Goal: Task Accomplishment & Management: Manage account settings

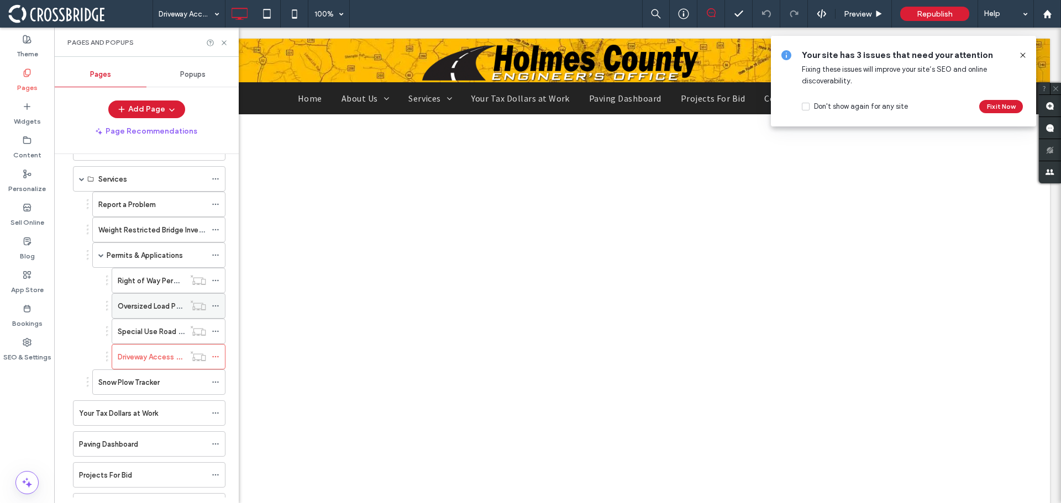
scroll to position [13, 0]
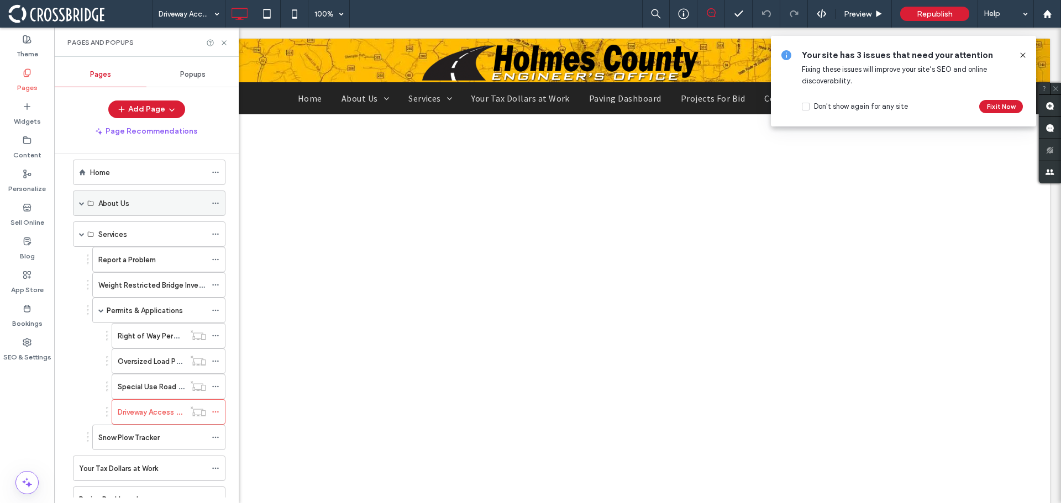
click at [80, 203] on span at bounding box center [82, 204] width 6 height 6
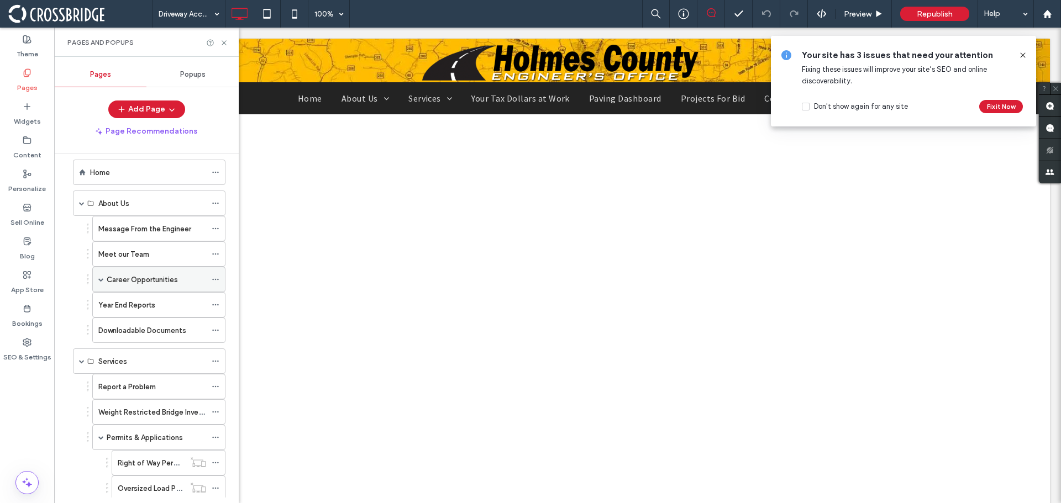
click at [102, 281] on span at bounding box center [101, 280] width 6 height 6
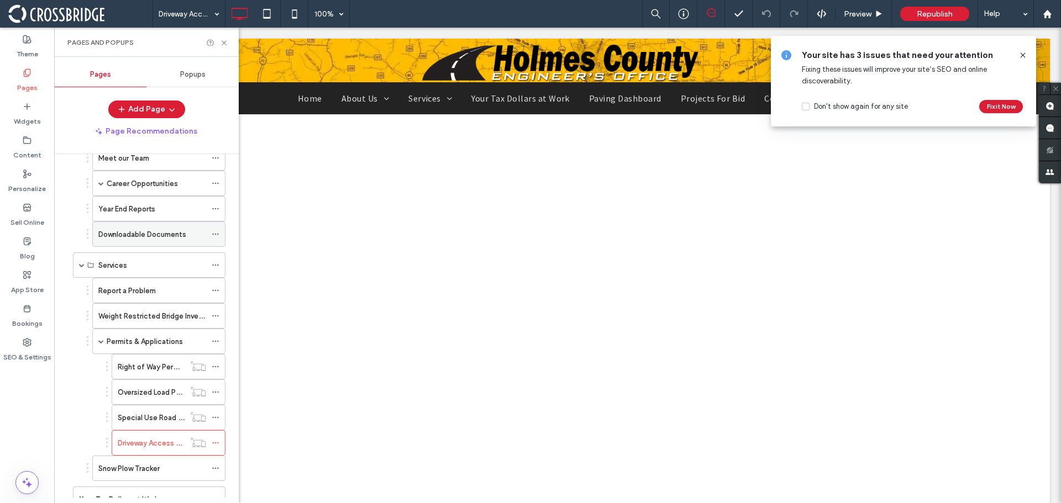
scroll to position [110, 0]
click at [153, 342] on label "Permits & Applications" at bounding box center [145, 340] width 76 height 19
click at [174, 233] on label "Downloadable Documents" at bounding box center [142, 233] width 88 height 19
click at [224, 44] on icon at bounding box center [224, 43] width 8 height 8
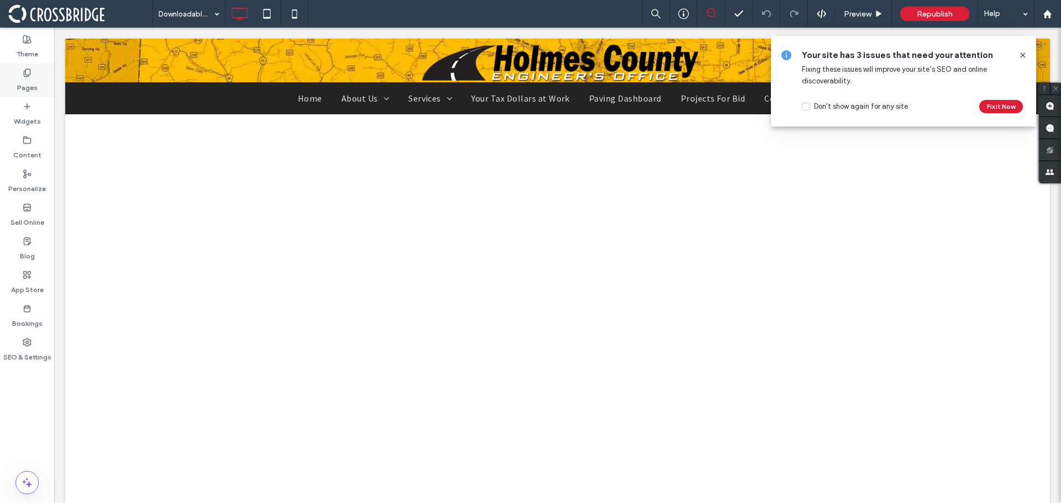
click at [24, 72] on use at bounding box center [27, 72] width 6 height 7
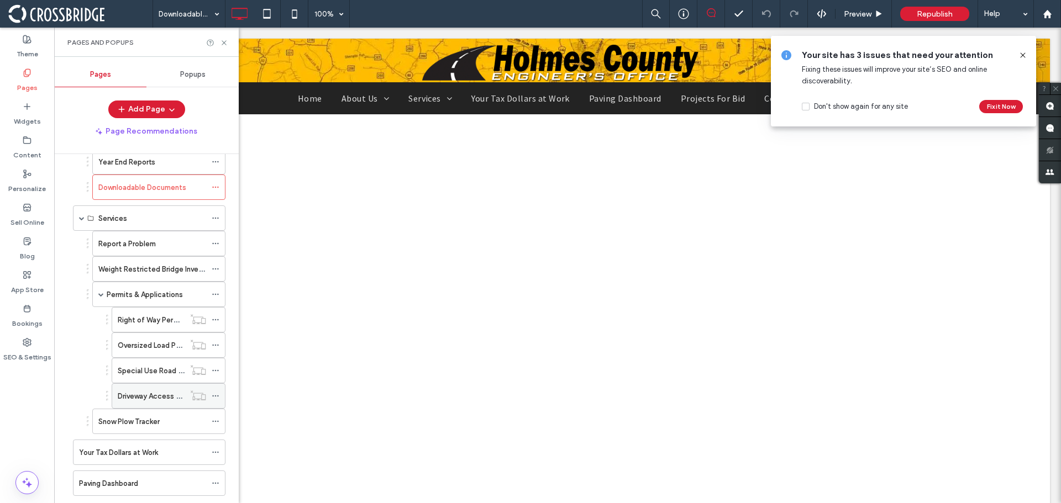
scroll to position [166, 0]
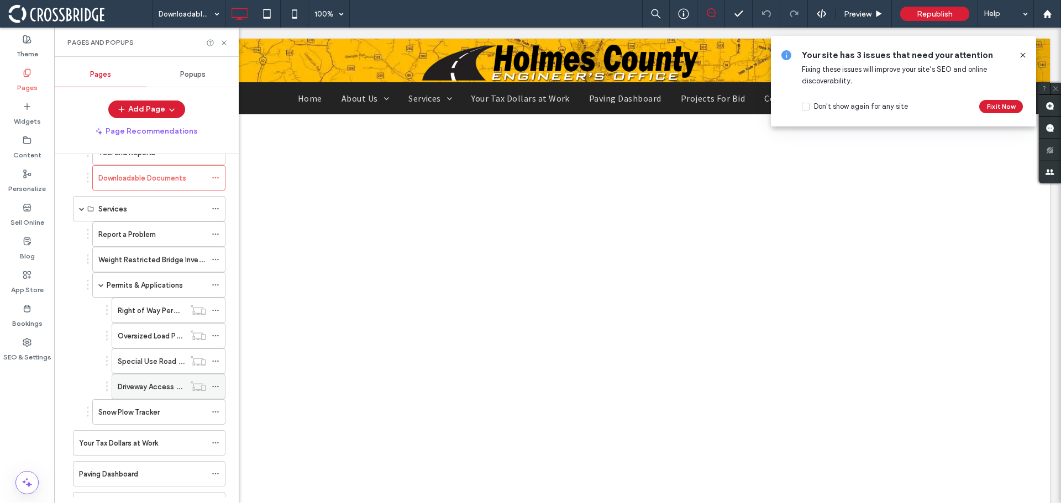
click at [216, 387] on use at bounding box center [215, 387] width 6 height 2
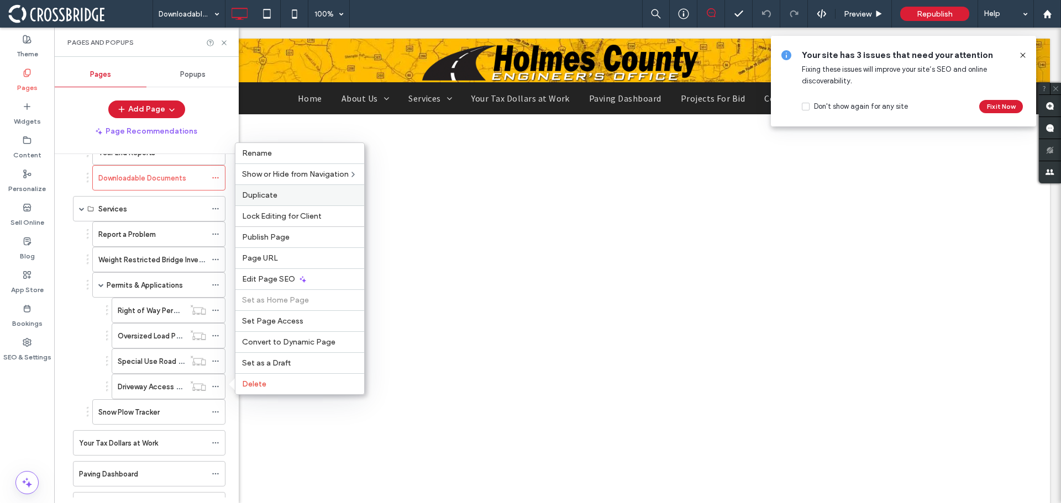
click at [291, 190] on div "Duplicate" at bounding box center [299, 194] width 129 height 21
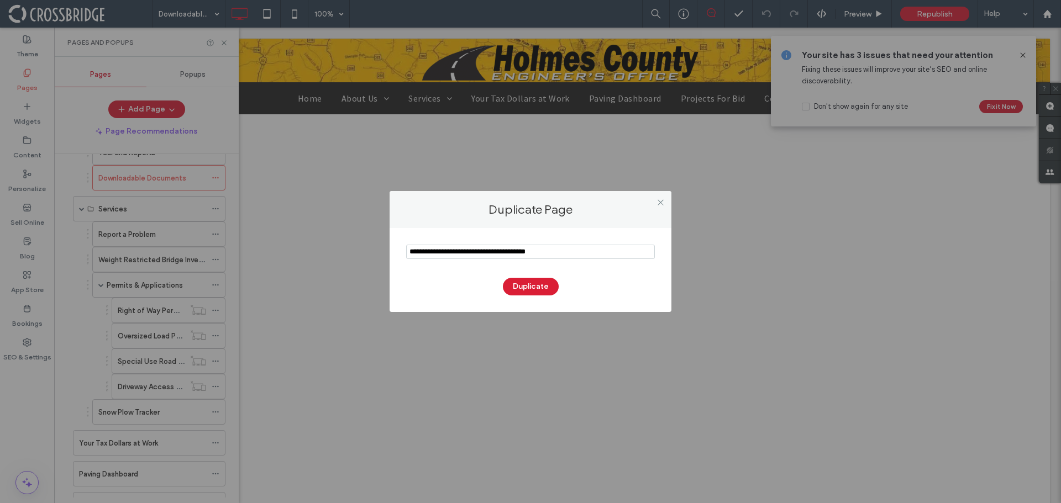
drag, startPoint x: 574, startPoint y: 252, endPoint x: 367, endPoint y: 257, distance: 206.7
click at [363, 256] on div "Duplicate Page Duplicate" at bounding box center [530, 251] width 1061 height 503
click at [661, 202] on use at bounding box center [660, 202] width 6 height 6
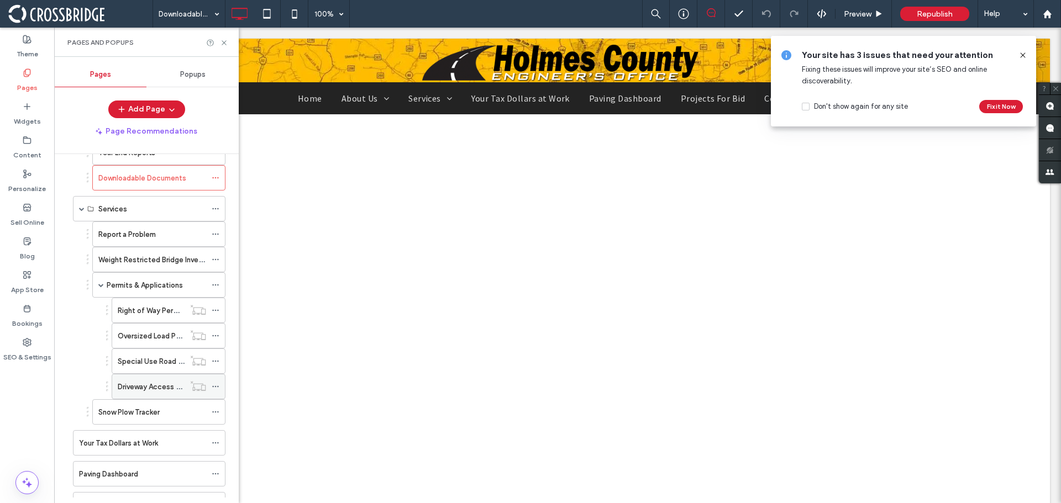
click at [143, 383] on label "Driveway Access Permit Application" at bounding box center [178, 386] width 120 height 19
click at [815, 128] on div "Your site has 3 issues that need your attention Fixing these issues will improv…" at bounding box center [903, 81] width 271 height 96
click at [35, 119] on label "Widgets" at bounding box center [27, 118] width 27 height 15
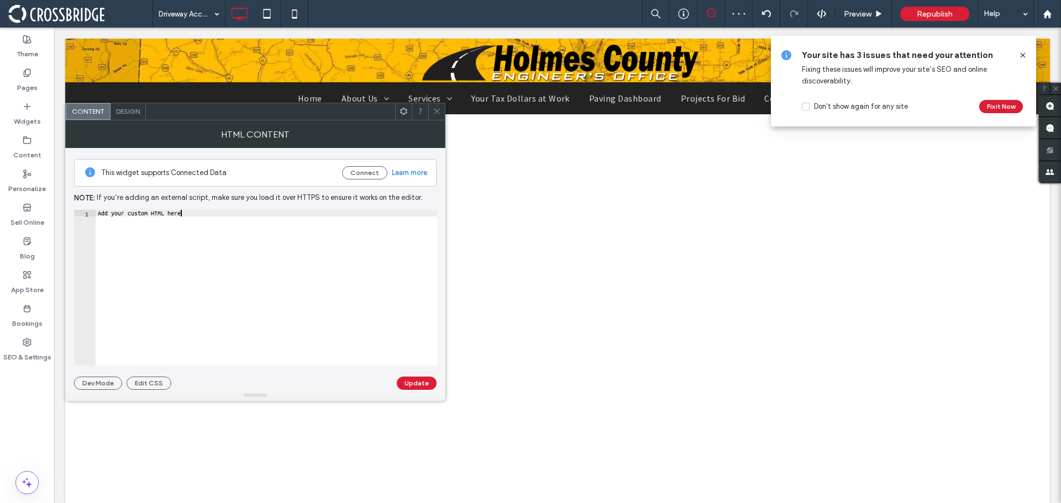
click at [133, 218] on div "Add your custom HTML here" at bounding box center [266, 294] width 341 height 169
paste textarea "**********"
type textarea "**********"
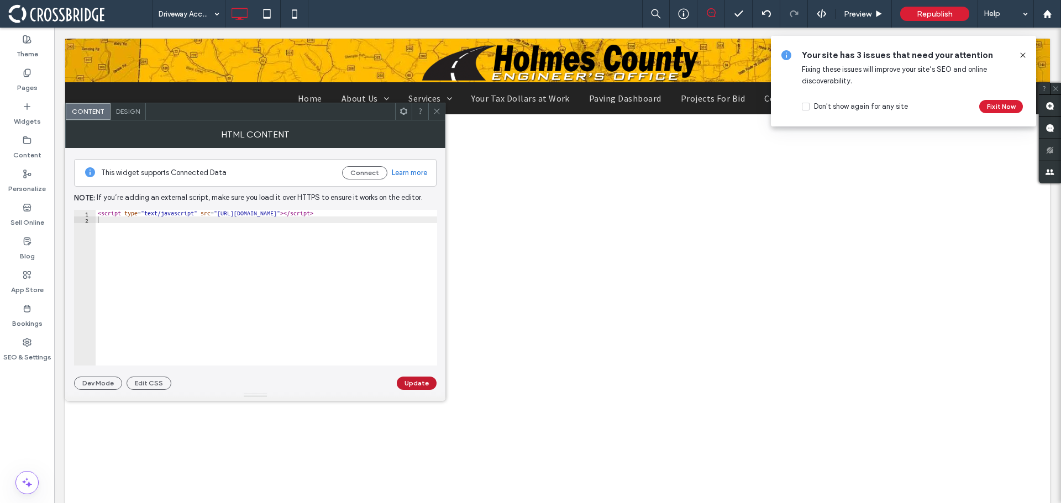
click at [425, 384] on button "Update" at bounding box center [417, 383] width 40 height 13
click at [435, 112] on icon at bounding box center [436, 111] width 8 height 8
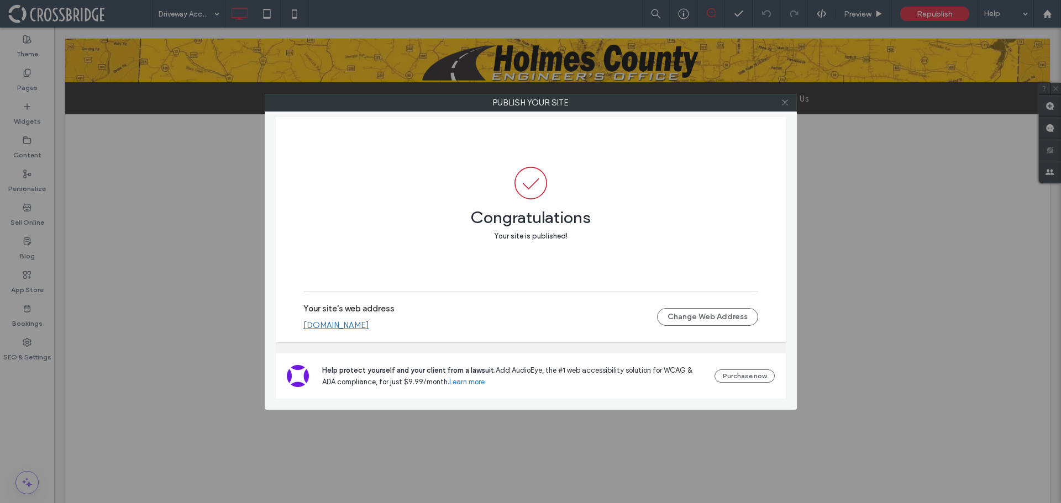
click at [787, 104] on icon at bounding box center [784, 102] width 8 height 8
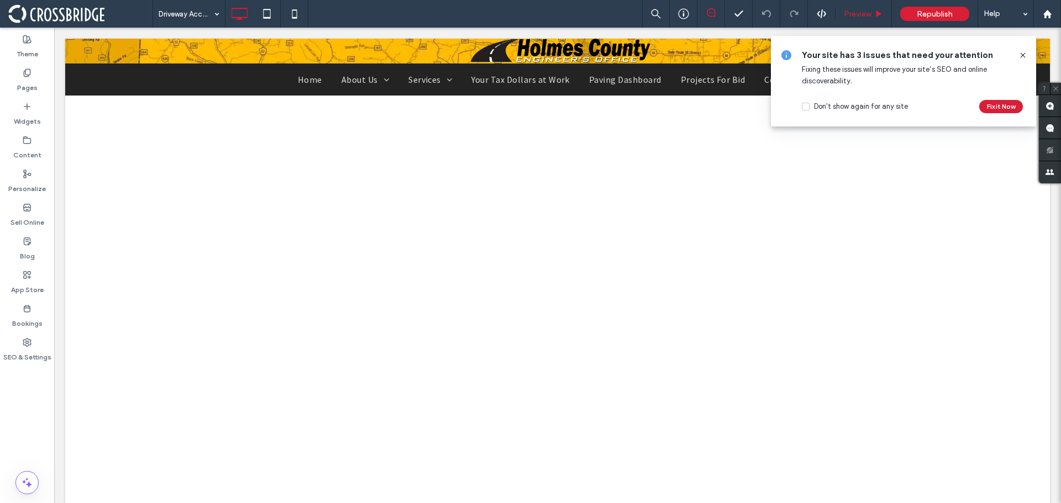
scroll to position [110, 0]
click at [935, 12] on span "Republish" at bounding box center [934, 13] width 36 height 9
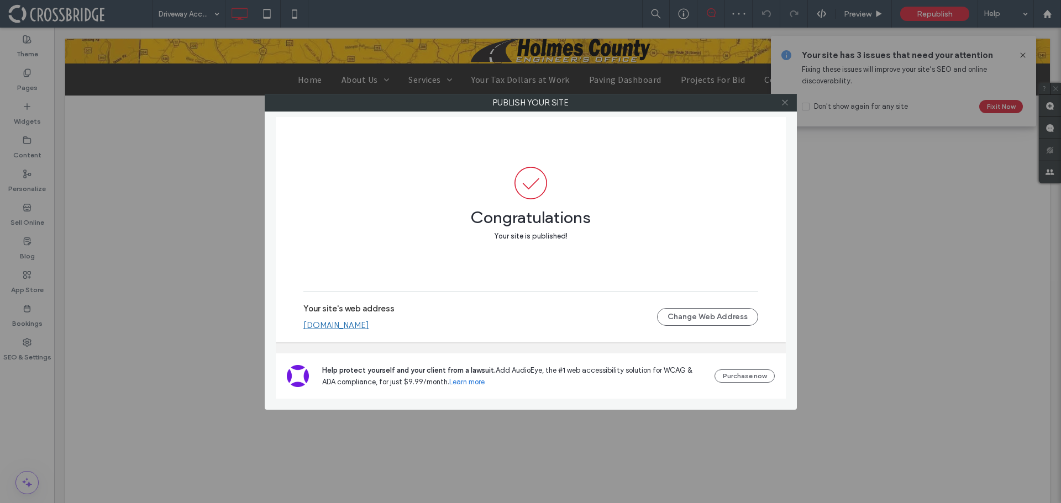
click at [783, 105] on icon at bounding box center [784, 102] width 8 height 8
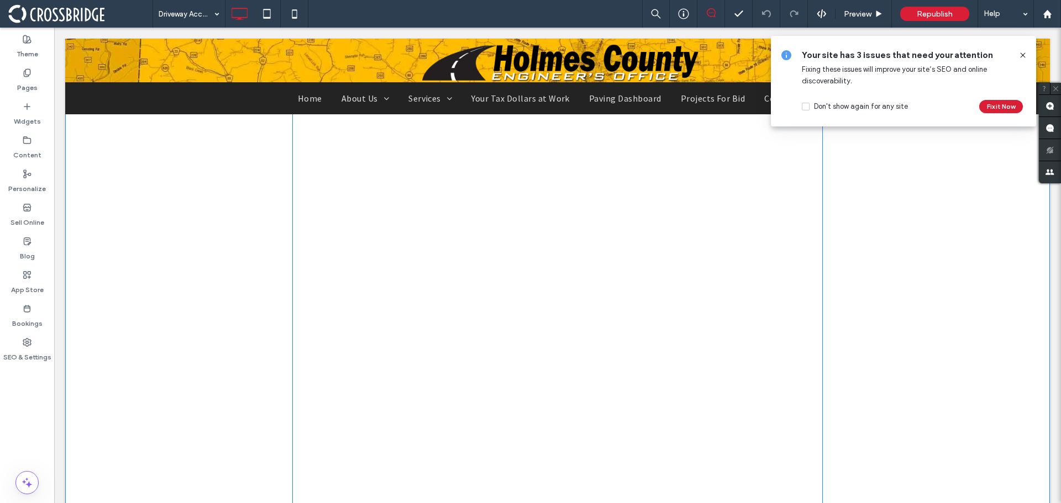
scroll to position [0, 0]
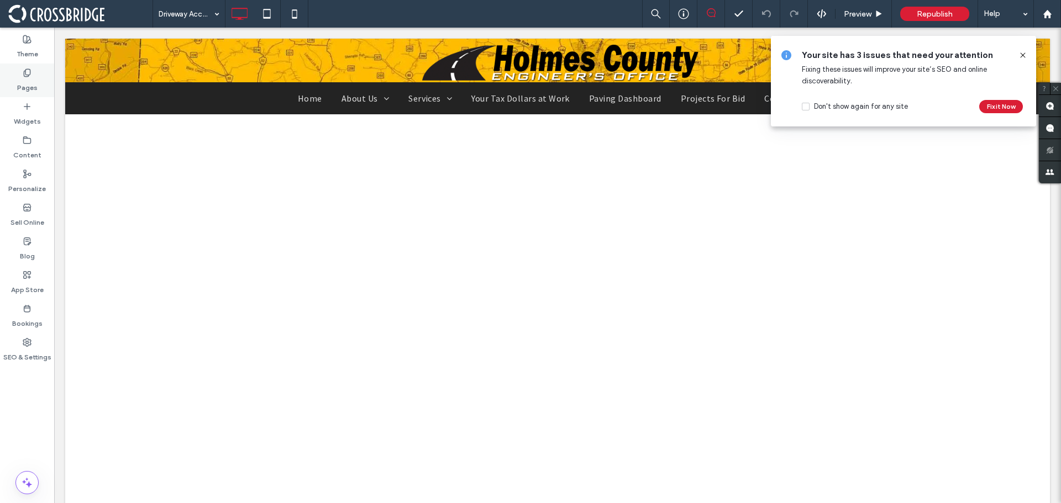
click at [32, 78] on label "Pages" at bounding box center [27, 84] width 20 height 15
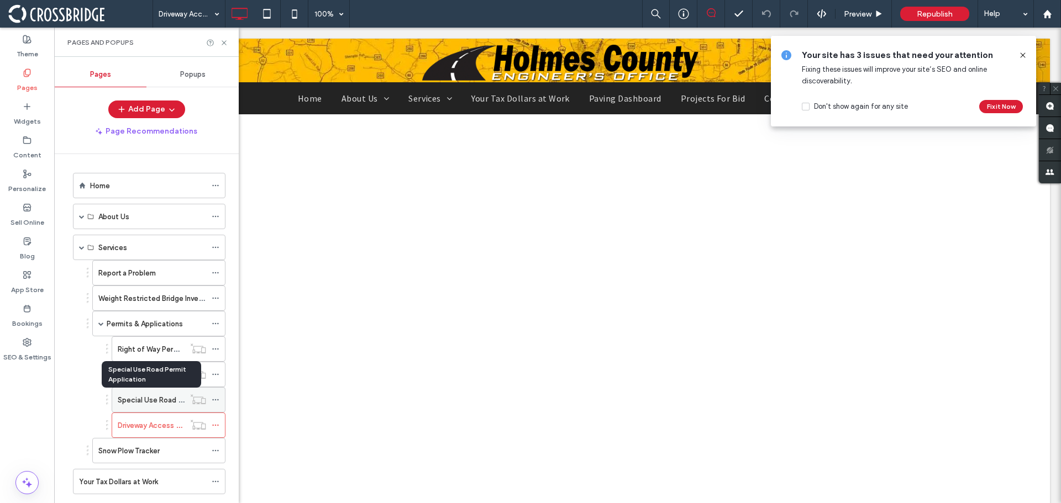
click at [155, 400] on label "Special Use Road Permit Application" at bounding box center [179, 400] width 122 height 19
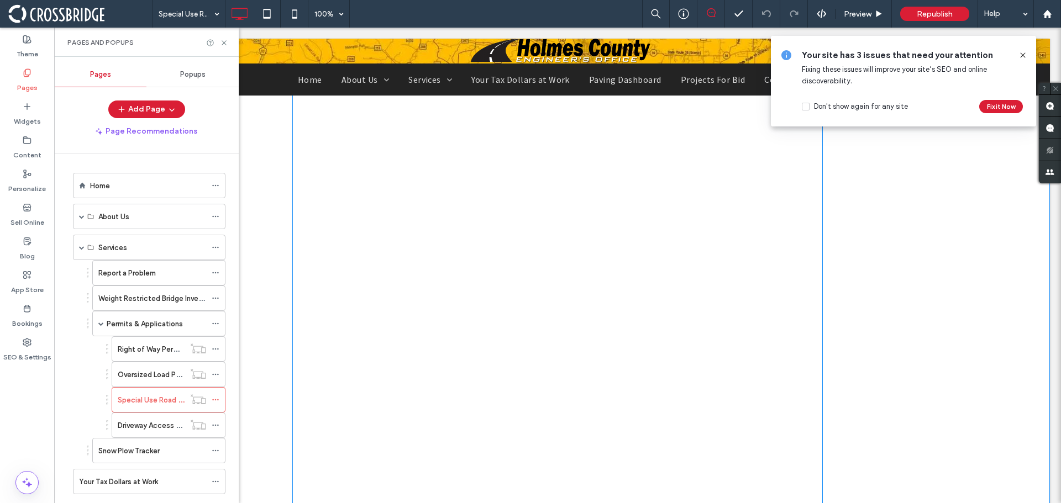
scroll to position [110, 0]
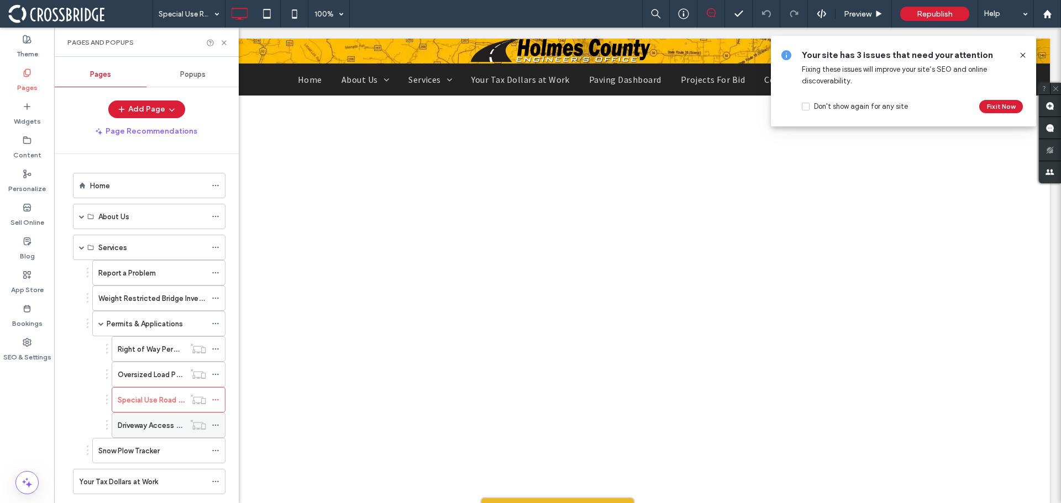
click at [138, 420] on label "Driveway Access Permit Application" at bounding box center [178, 425] width 120 height 19
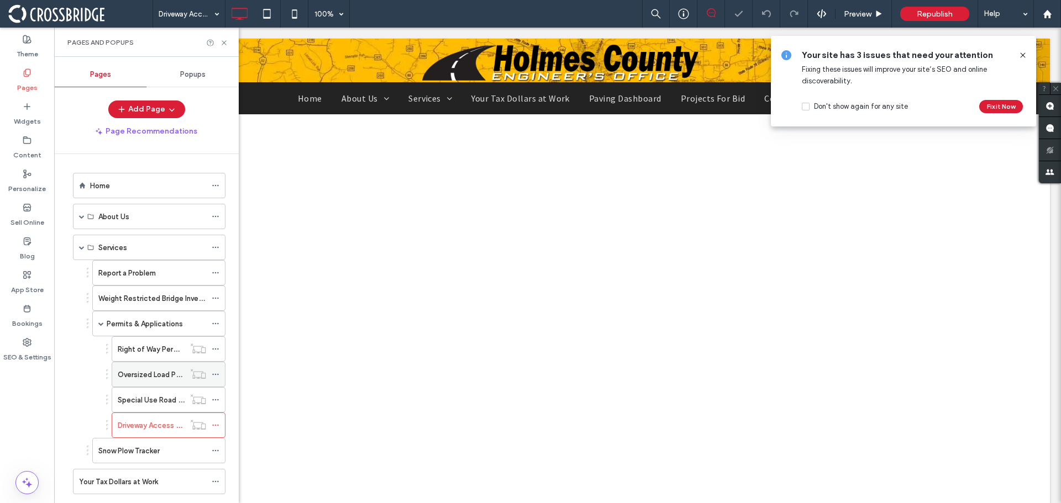
click at [148, 379] on label "Oversized Load Permit Application" at bounding box center [175, 374] width 115 height 19
click at [146, 340] on div "Right of Way Permit Application" at bounding box center [151, 349] width 67 height 24
click at [123, 377] on label "Oversized Load Permit Application" at bounding box center [175, 374] width 115 height 19
click at [213, 376] on icon at bounding box center [216, 375] width 8 height 8
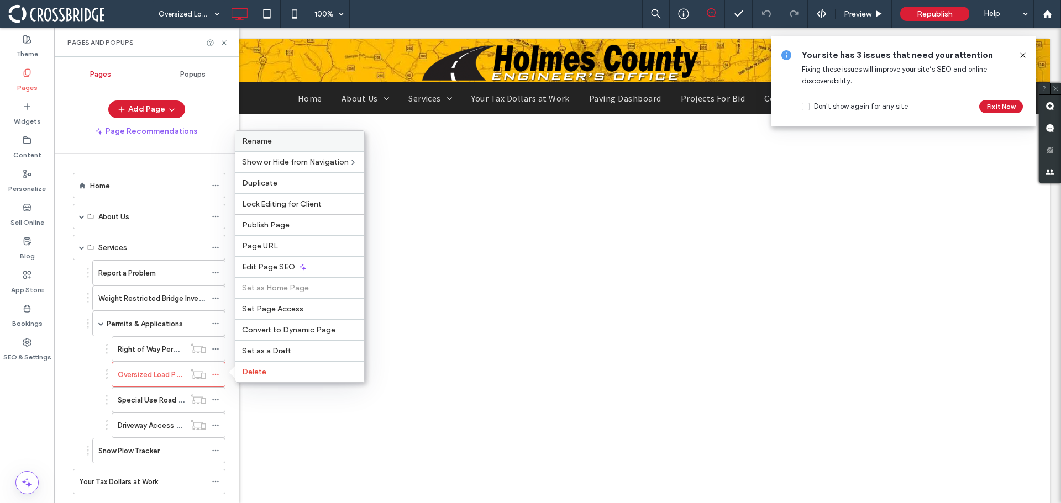
click at [257, 143] on span "Rename" at bounding box center [257, 140] width 30 height 9
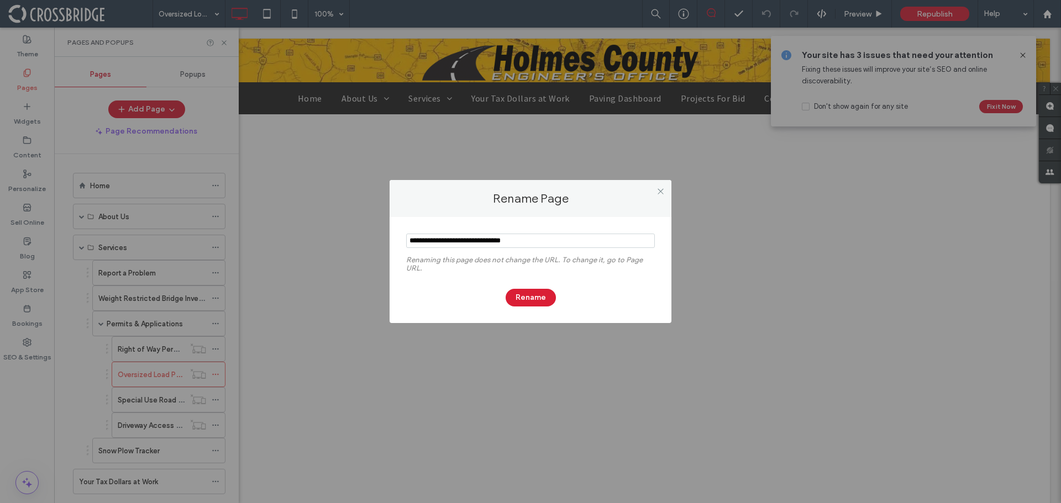
drag, startPoint x: 534, startPoint y: 239, endPoint x: 391, endPoint y: 234, distance: 142.6
click at [391, 234] on div "Renaming this page does not change the URL. To change it, go to Page URL. Rename" at bounding box center [530, 270] width 282 height 106
